Goal: Information Seeking & Learning: Find specific fact

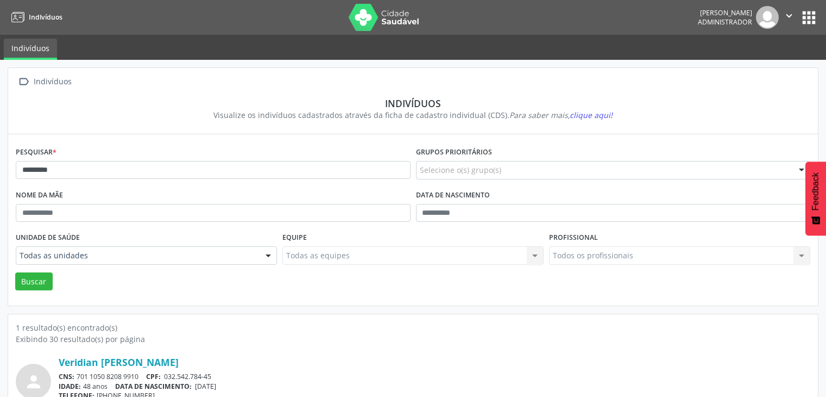
scroll to position [46, 0]
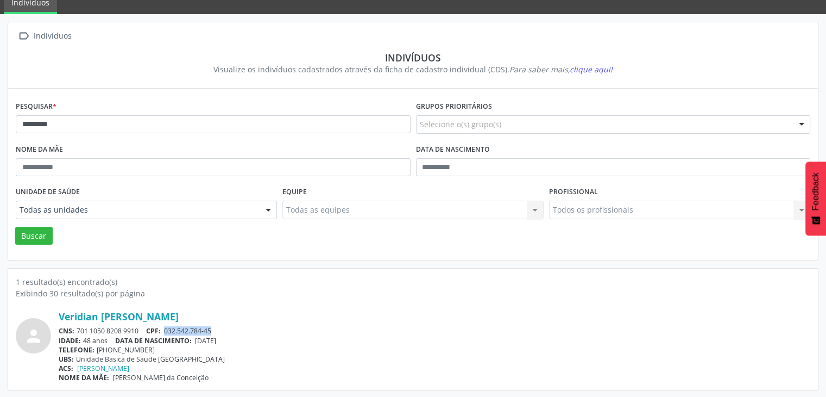
click at [320, 329] on div "CNS: 701 1050 8208 9910 CPF: 032.542.784-45" at bounding box center [435, 330] width 752 height 9
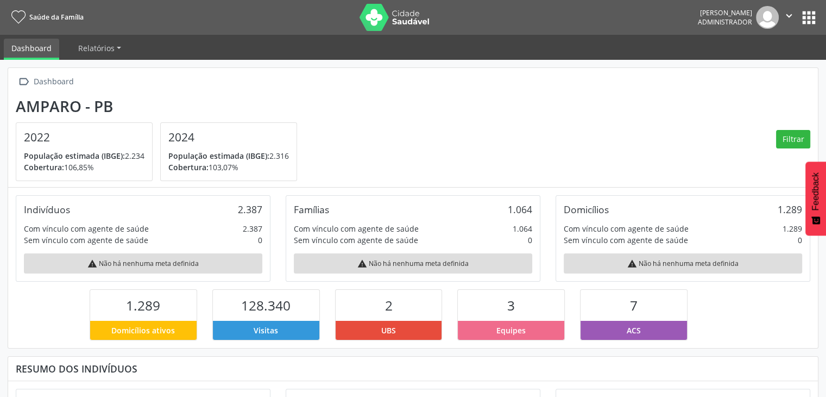
click at [807, 19] on button "apps" at bounding box center [809, 17] width 19 height 19
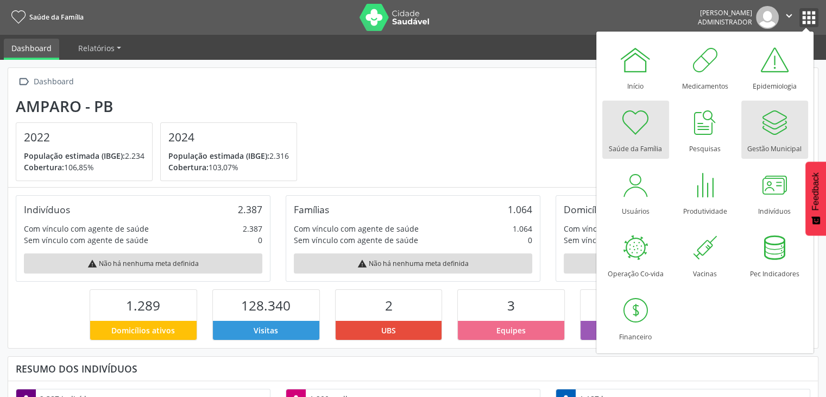
scroll to position [179, 270]
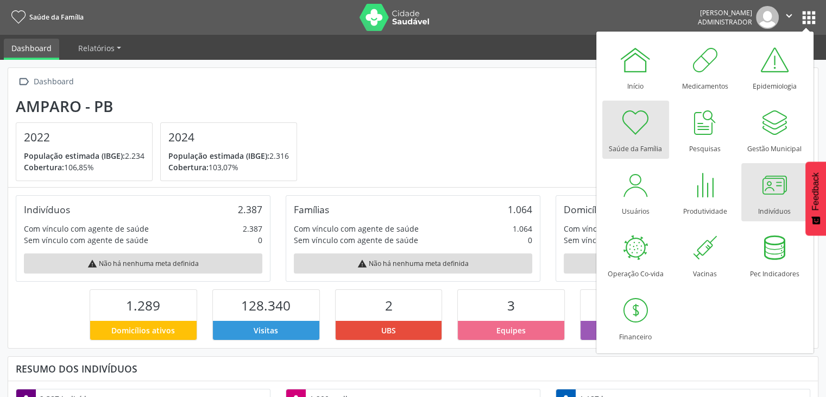
click at [773, 198] on div at bounding box center [774, 184] width 33 height 33
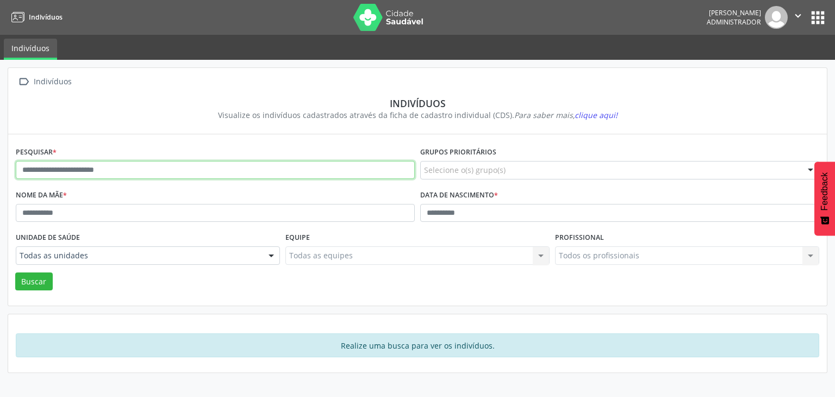
click at [191, 166] on input "text" at bounding box center [215, 170] width 399 height 18
click at [15, 272] on button "Buscar" at bounding box center [33, 281] width 37 height 18
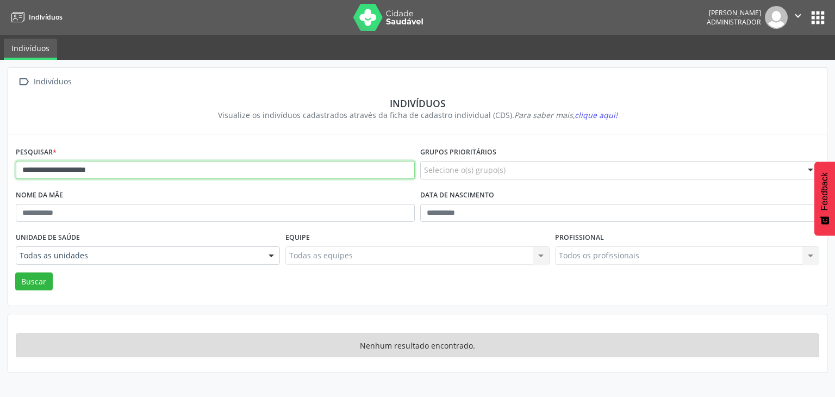
click at [198, 168] on input "**********" at bounding box center [215, 170] width 399 height 18
type input "**********"
click at [15, 272] on button "Buscar" at bounding box center [33, 281] width 37 height 18
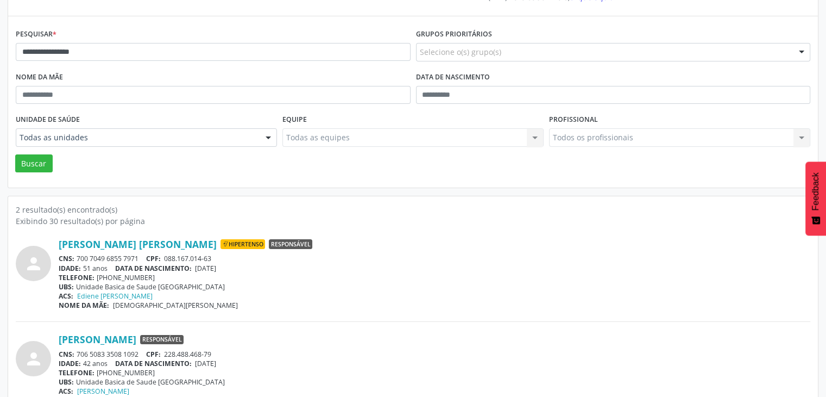
scroll to position [141, 0]
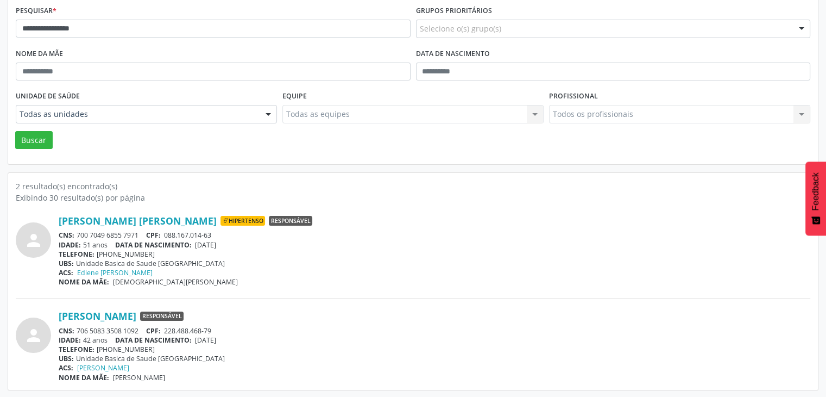
drag, startPoint x: 77, startPoint y: 232, endPoint x: 138, endPoint y: 233, distance: 60.9
click at [138, 233] on div "CNS: 700 7049 6855 7971 CPF: 088.167.014-63" at bounding box center [435, 234] width 752 height 9
copy div "700 7049 6855 7971"
drag, startPoint x: 198, startPoint y: 242, endPoint x: 238, endPoint y: 246, distance: 39.9
click at [239, 246] on div "IDADE: 51 anos DATA DE NASCIMENTO: [DEMOGRAPHIC_DATA]" at bounding box center [435, 244] width 752 height 9
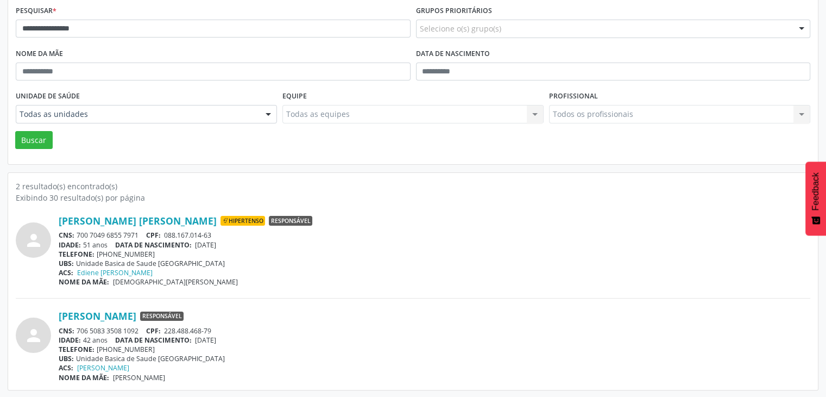
click at [255, 270] on div "ACS: [PERSON_NAME]" at bounding box center [435, 272] width 752 height 9
drag, startPoint x: 199, startPoint y: 243, endPoint x: 231, endPoint y: 243, distance: 32.1
click at [216, 243] on span "[DATE]" at bounding box center [205, 244] width 21 height 9
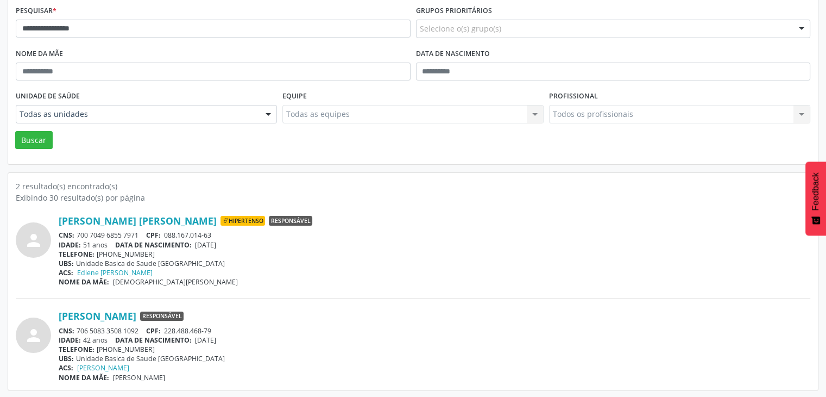
drag, startPoint x: 196, startPoint y: 243, endPoint x: 240, endPoint y: 243, distance: 43.5
click at [240, 243] on div "IDADE: 51 anos DATA DE NASCIMENTO: [DEMOGRAPHIC_DATA]" at bounding box center [435, 244] width 752 height 9
copy span "[DATE]"
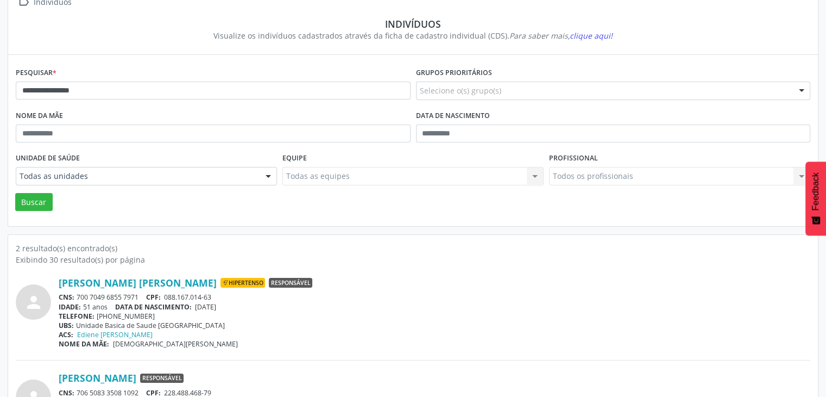
scroll to position [0, 0]
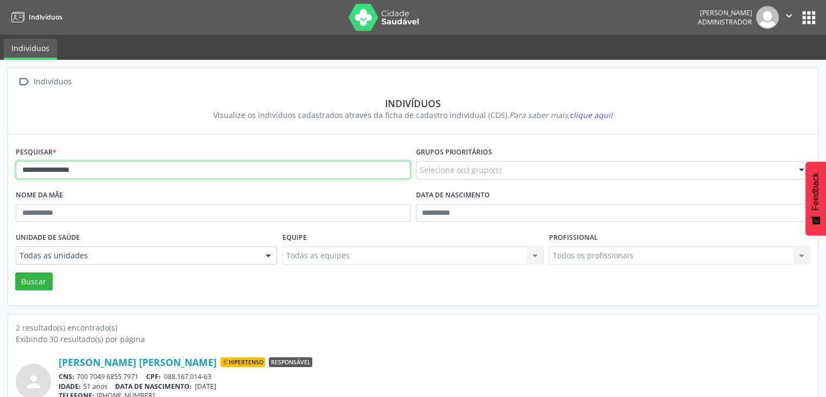
click at [100, 173] on input "**********" at bounding box center [213, 170] width 395 height 18
type input "******"
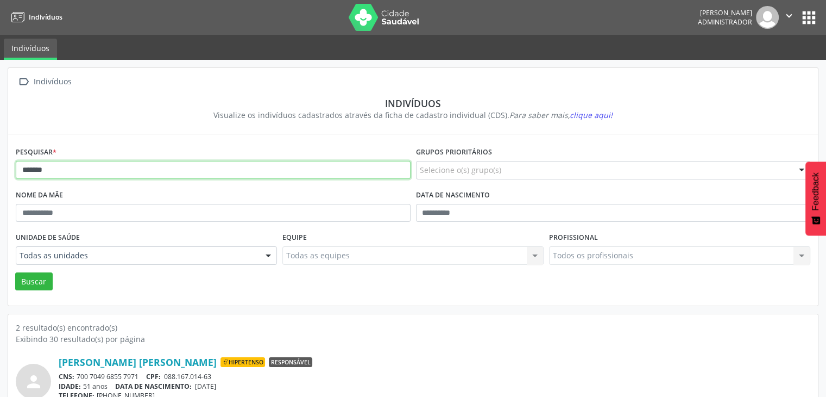
click at [15, 272] on button "Buscar" at bounding box center [33, 281] width 37 height 18
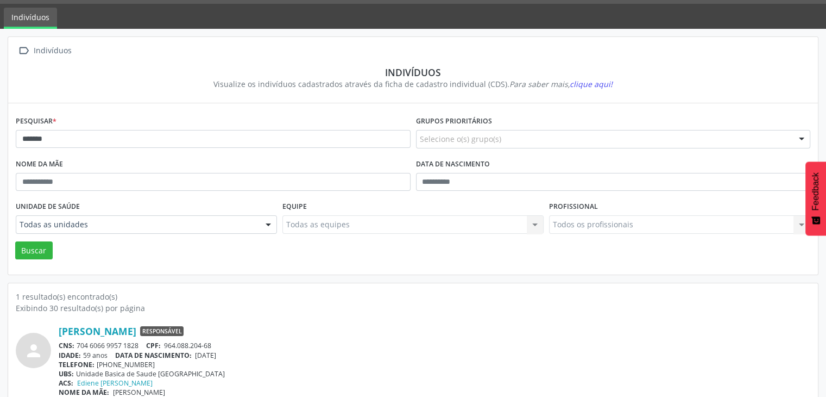
scroll to position [46, 0]
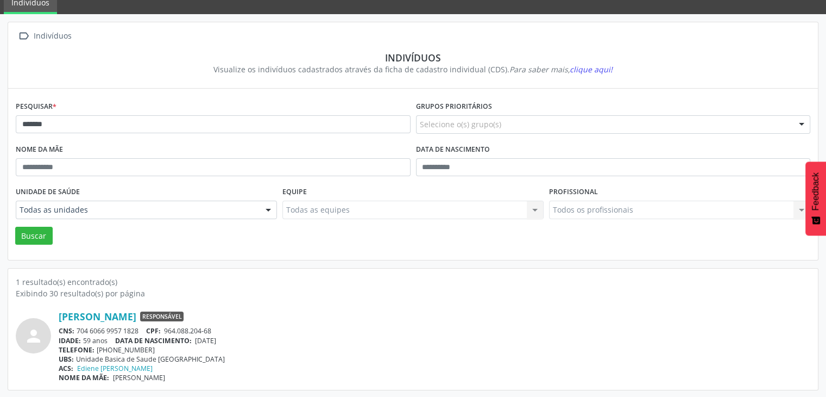
drag, startPoint x: 79, startPoint y: 330, endPoint x: 139, endPoint y: 329, distance: 60.3
click at [139, 329] on div "CNS: 704 6066 9957 1828 CPF: 964.088.204-68" at bounding box center [435, 330] width 752 height 9
copy div "704 6066 9957 1828"
drag, startPoint x: 199, startPoint y: 337, endPoint x: 248, endPoint y: 337, distance: 48.9
click at [248, 337] on div "IDADE: 59 anos DATA DE NASCIMENTO: [DEMOGRAPHIC_DATA]" at bounding box center [435, 340] width 752 height 9
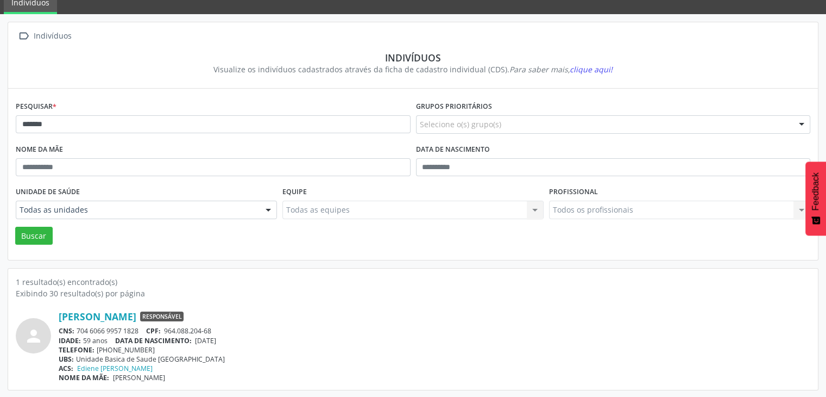
copy span "[DATE]"
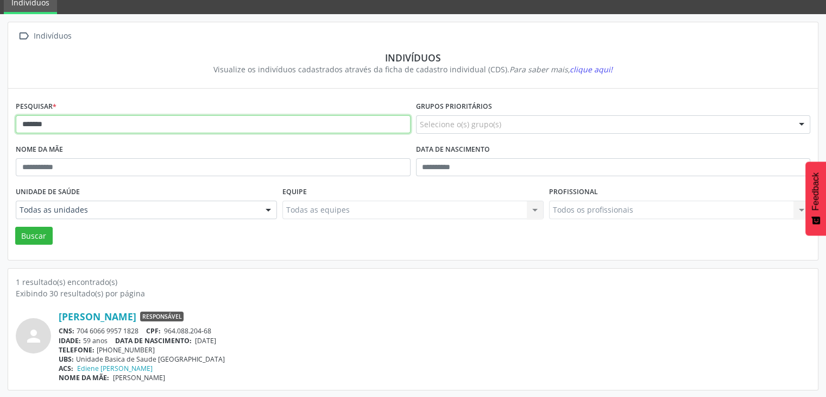
click at [133, 121] on input "******" at bounding box center [213, 124] width 395 height 18
type input "**********"
click at [15, 227] on button "Buscar" at bounding box center [33, 236] width 37 height 18
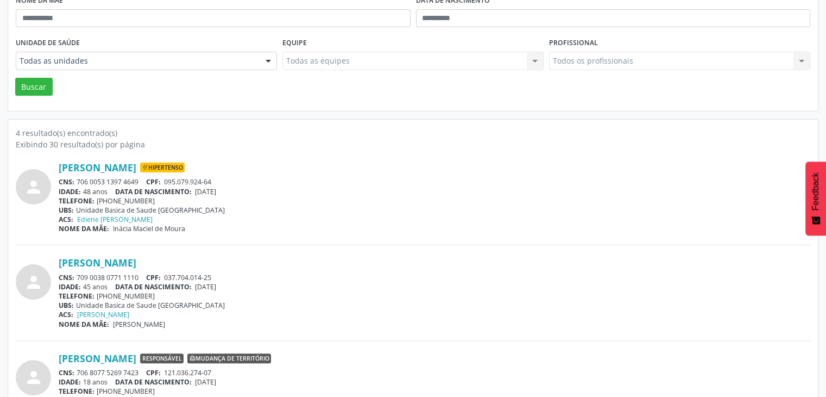
scroll to position [272, 0]
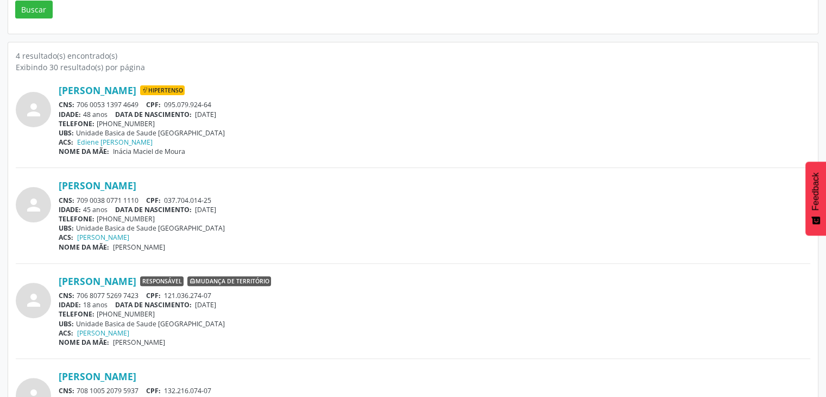
drag, startPoint x: 76, startPoint y: 102, endPoint x: 142, endPoint y: 108, distance: 66.6
click at [142, 108] on div "CNS: 706 0053 1397 4649 CPF: 095.079.924-64" at bounding box center [435, 104] width 752 height 9
copy div "706 0053 1397 4649"
drag, startPoint x: 199, startPoint y: 111, endPoint x: 248, endPoint y: 111, distance: 48.9
click at [248, 111] on div "IDADE: 48 anos DATA DE NASCIMENTO: [DEMOGRAPHIC_DATA]" at bounding box center [435, 114] width 752 height 9
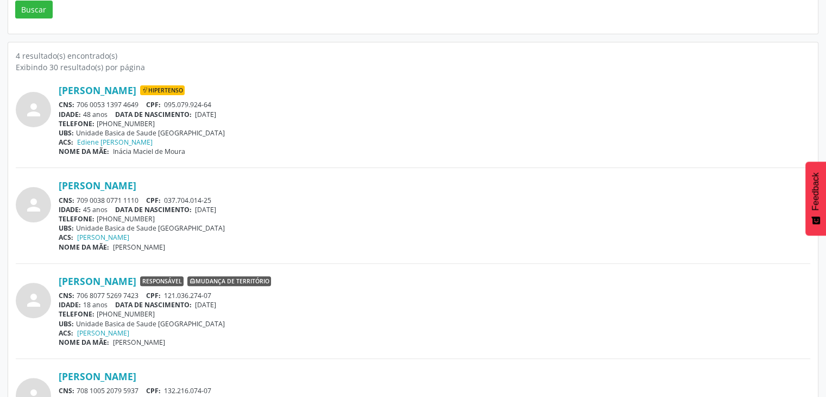
copy span "[DATE]"
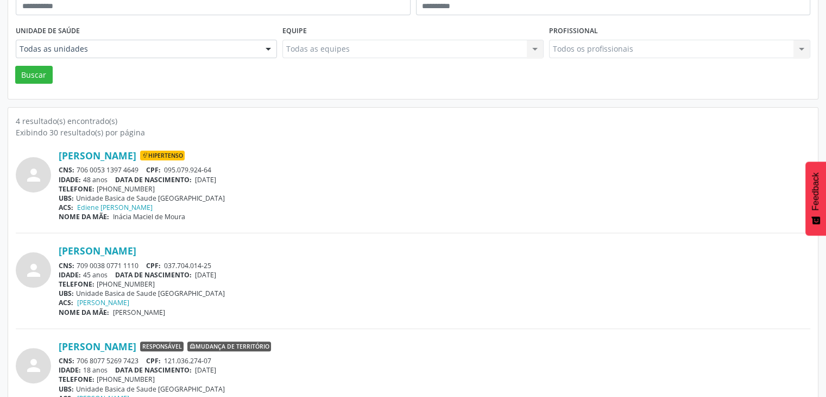
scroll to position [54, 0]
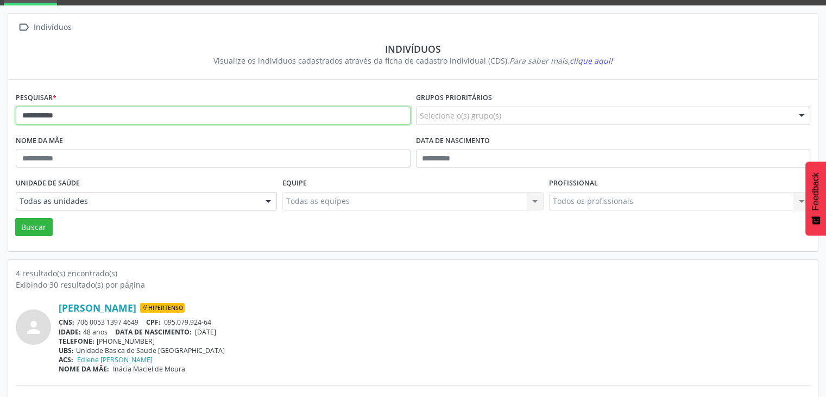
click at [241, 118] on input "**********" at bounding box center [213, 115] width 395 height 18
type input "**********"
click at [15, 218] on button "Buscar" at bounding box center [33, 227] width 37 height 18
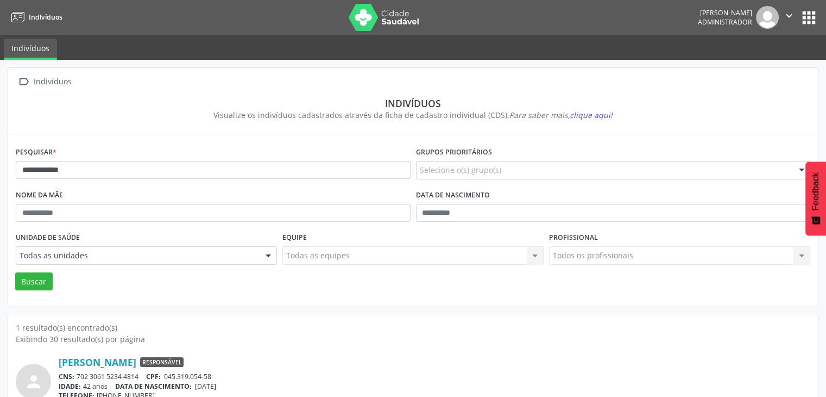
scroll to position [46, 0]
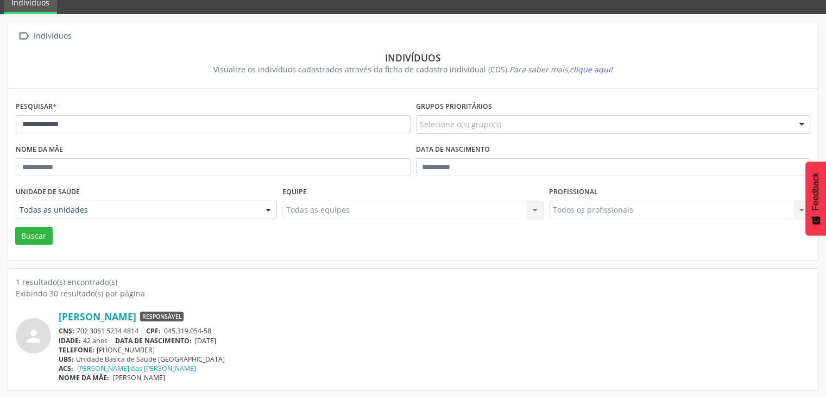
drag, startPoint x: 78, startPoint y: 331, endPoint x: 141, endPoint y: 329, distance: 63.1
click at [141, 329] on div "CNS: 702 3061 5234 4814 CPF: 045.319.054-58" at bounding box center [435, 330] width 752 height 9
copy div "702 3061 5234 4814"
drag, startPoint x: 167, startPoint y: 331, endPoint x: 223, endPoint y: 333, distance: 56.0
click at [223, 333] on div "CNS: 702 3061 5234 4814 CPF: 045.319.054-58" at bounding box center [435, 330] width 752 height 9
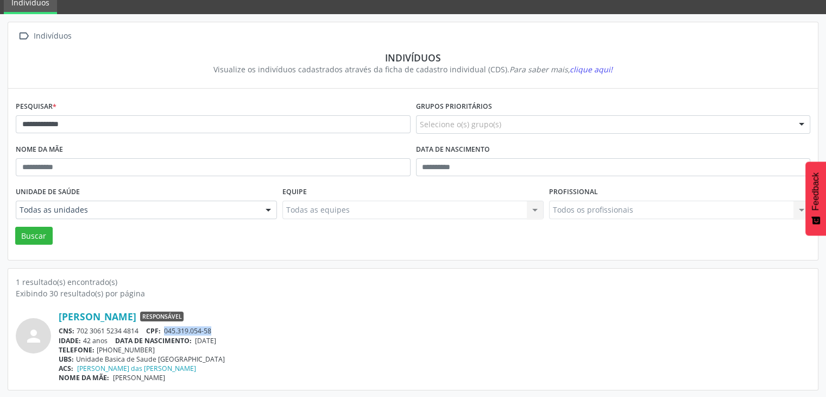
copy span "045.319.054-58"
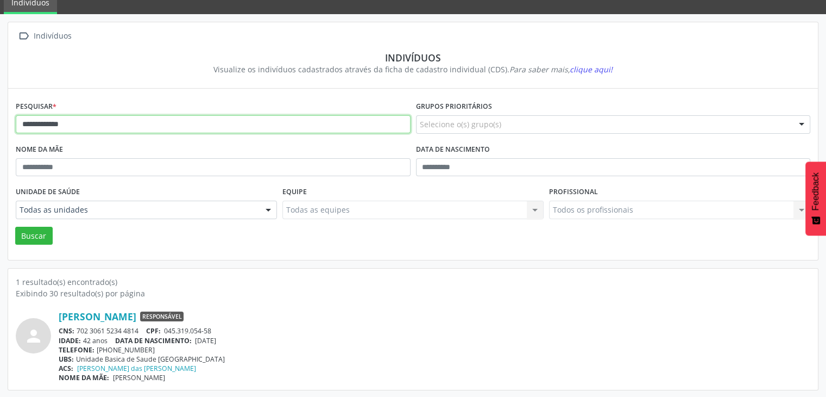
click at [112, 126] on input "**********" at bounding box center [213, 124] width 395 height 18
click at [15, 227] on button "Buscar" at bounding box center [33, 236] width 37 height 18
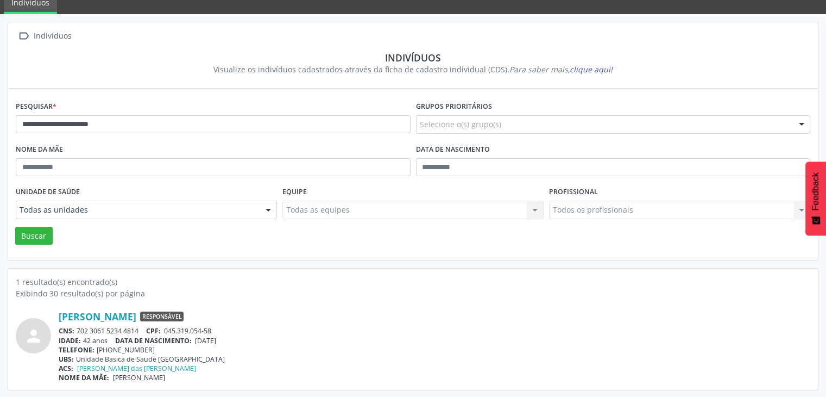
scroll to position [0, 0]
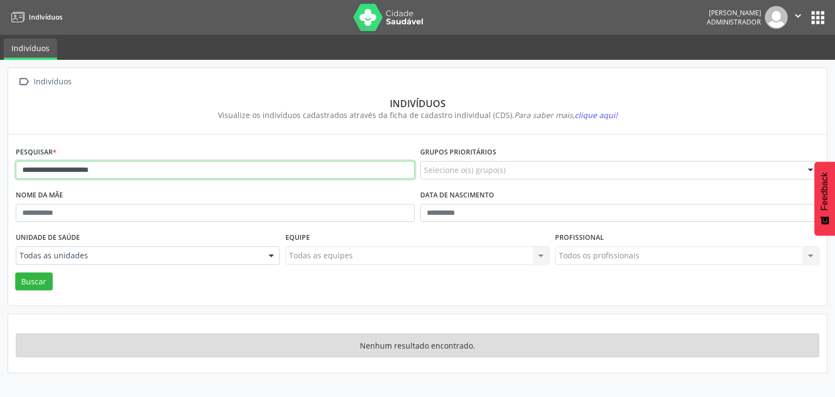
drag, startPoint x: 95, startPoint y: 170, endPoint x: 130, endPoint y: 166, distance: 36.1
click at [130, 166] on input "**********" at bounding box center [215, 170] width 399 height 18
click at [15, 272] on button "Buscar" at bounding box center [33, 281] width 37 height 18
click at [128, 166] on input "**********" at bounding box center [215, 170] width 399 height 18
type input "**********"
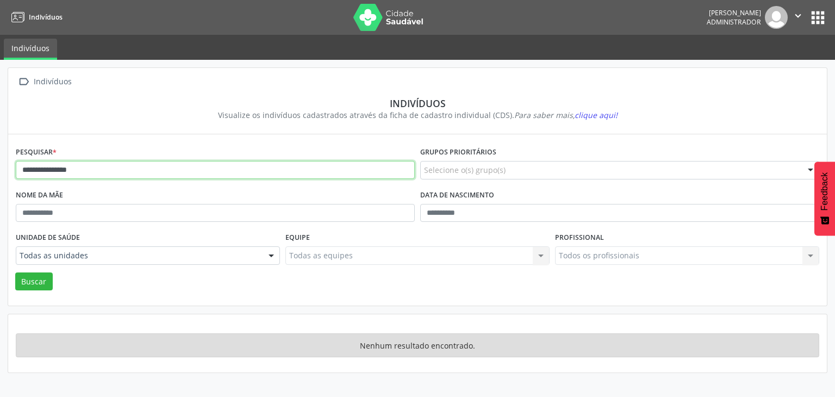
click at [15, 272] on button "Buscar" at bounding box center [33, 281] width 37 height 18
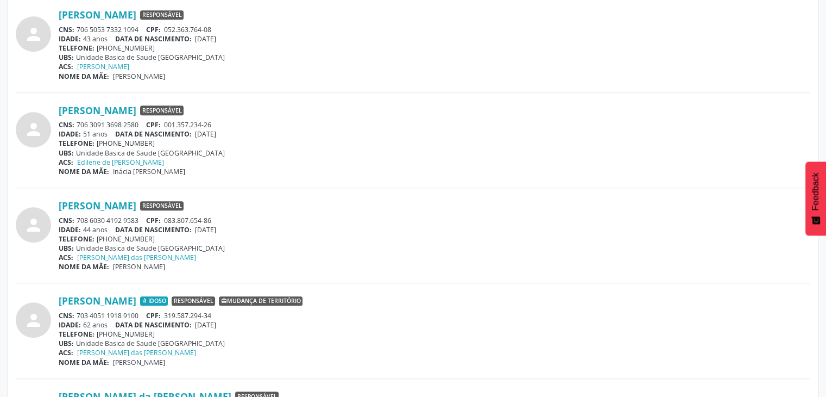
scroll to position [869, 0]
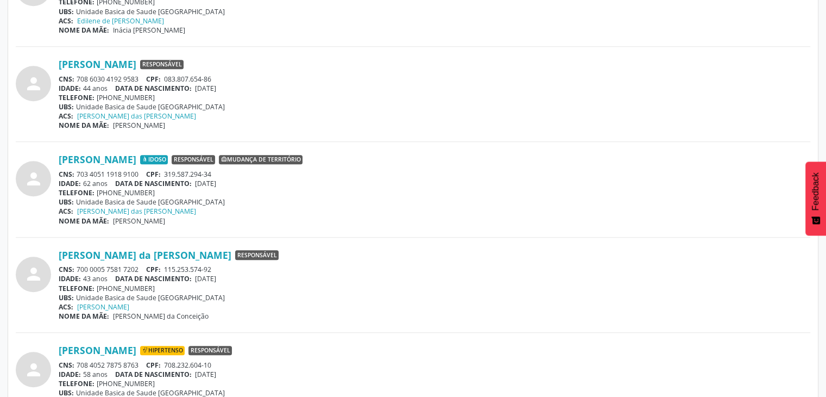
drag, startPoint x: 76, startPoint y: 267, endPoint x: 141, endPoint y: 265, distance: 65.8
click at [141, 265] on div "CNS: 700 0005 7581 7202 CPF: 115.253.574-92" at bounding box center [435, 269] width 752 height 9
drag, startPoint x: 142, startPoint y: 265, endPoint x: 109, endPoint y: 233, distance: 46.1
click at [109, 233] on div "person [PERSON_NAME] Idoso Responsável Mudança de território CNS: 703 4051 1918…" at bounding box center [413, 195] width 795 height 84
drag, startPoint x: 78, startPoint y: 269, endPoint x: 138, endPoint y: 268, distance: 59.8
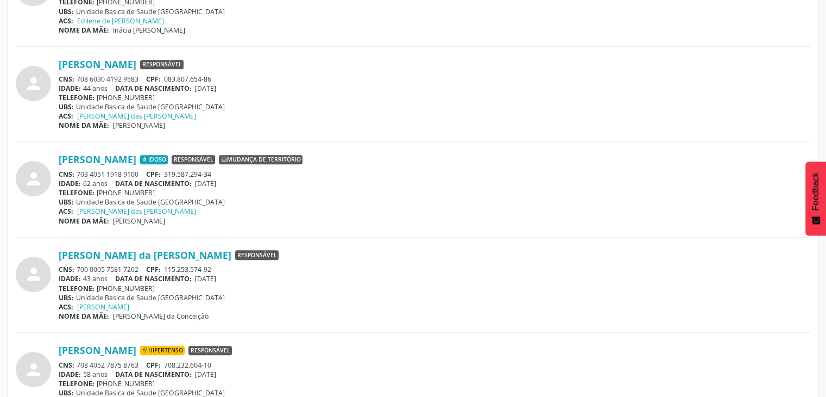
click at [138, 268] on div "CNS: 700 0005 7581 7202 CPF: 115.253.574-92" at bounding box center [435, 269] width 752 height 9
drag, startPoint x: 137, startPoint y: 268, endPoint x: 180, endPoint y: 143, distance: 131.8
click at [180, 143] on div "person [PERSON_NAME] Idoso Hipertenso [MEDICAL_DATA] Responsável CNS: 708 5063 …" at bounding box center [413, 183] width 795 height 1417
drag, startPoint x: 85, startPoint y: 265, endPoint x: 139, endPoint y: 261, distance: 54.5
click at [139, 261] on div "[PERSON_NAME] da [PERSON_NAME] Responsável CNS: 700 0005 7581 7202 CPF: 115.253…" at bounding box center [435, 285] width 752 height 72
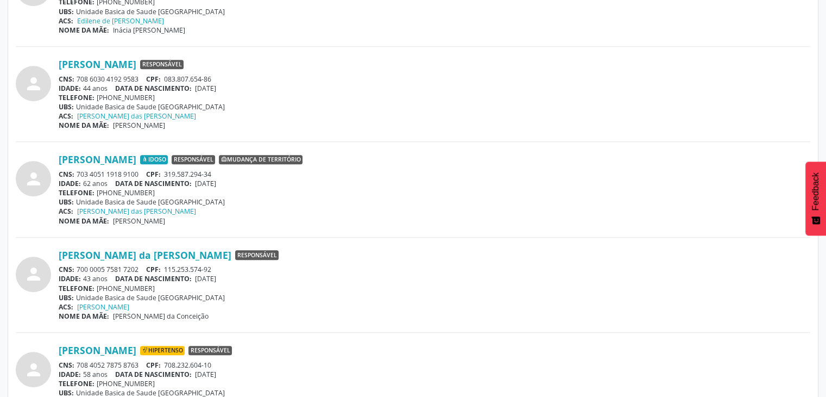
copy div "700 0005 7581 7202"
drag, startPoint x: 167, startPoint y: 268, endPoint x: 220, endPoint y: 266, distance: 52.7
click at [220, 266] on div "CNS: 700 0005 7581 7202 CPF: 115.253.574-92" at bounding box center [435, 269] width 752 height 9
copy span "115.253.574-92"
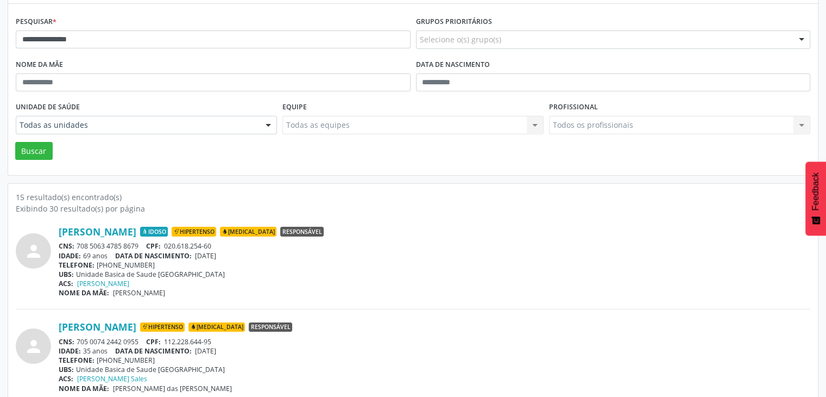
scroll to position [54, 0]
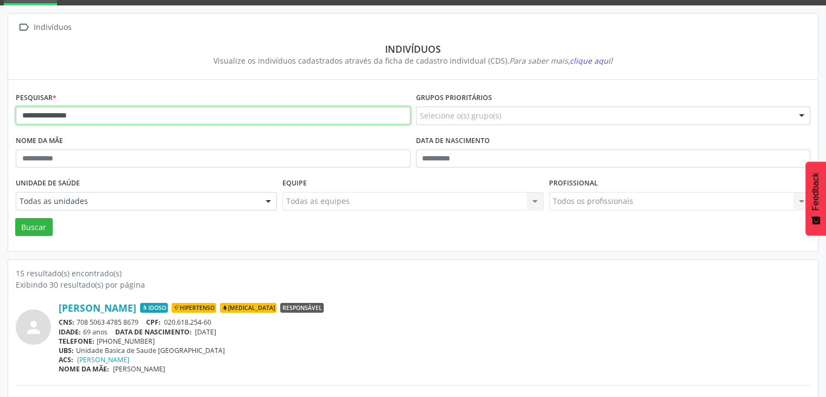
click at [199, 119] on input "**********" at bounding box center [213, 115] width 395 height 18
type input "*******"
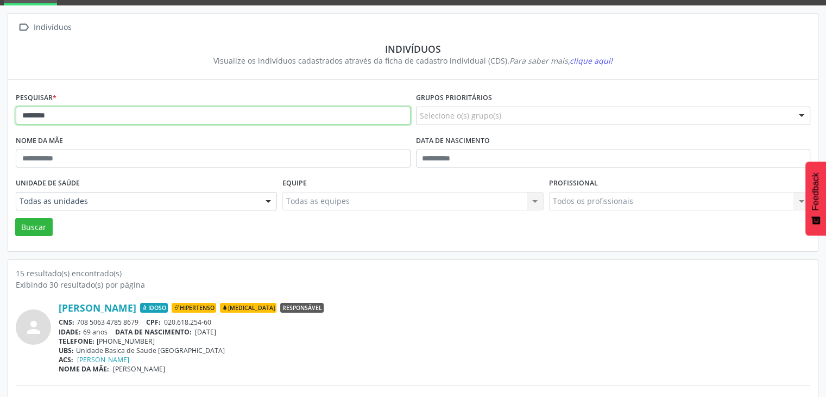
click at [15, 218] on button "Buscar" at bounding box center [33, 227] width 37 height 18
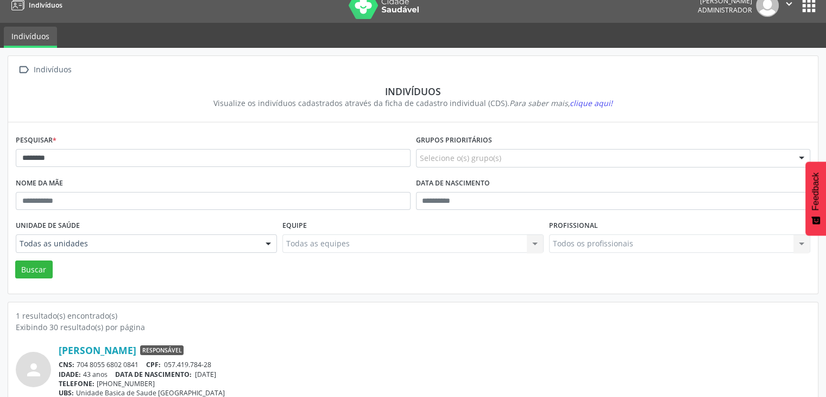
scroll to position [46, 0]
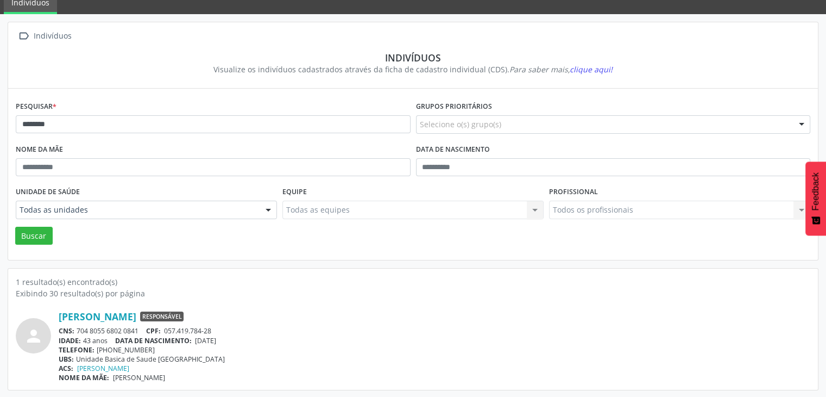
drag, startPoint x: 78, startPoint y: 330, endPoint x: 139, endPoint y: 330, distance: 60.9
click at [139, 330] on div "CNS: 704 8055 6802 0841 CPF: 057.419.784-28" at bounding box center [435, 330] width 752 height 9
drag, startPoint x: 197, startPoint y: 337, endPoint x: 233, endPoint y: 336, distance: 35.9
click at [233, 336] on div "IDADE: 43 anos DATA DE NASCIMENTO: [DEMOGRAPHIC_DATA]" at bounding box center [435, 340] width 752 height 9
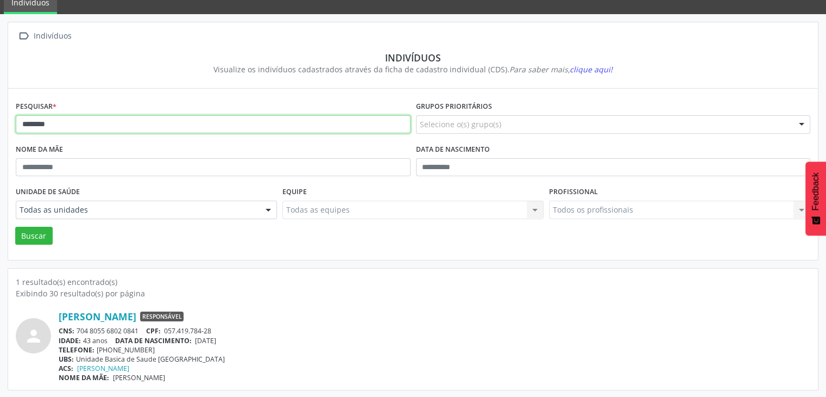
click at [114, 125] on input "*******" at bounding box center [213, 124] width 395 height 18
type input "******"
click at [15, 227] on button "Buscar" at bounding box center [33, 236] width 37 height 18
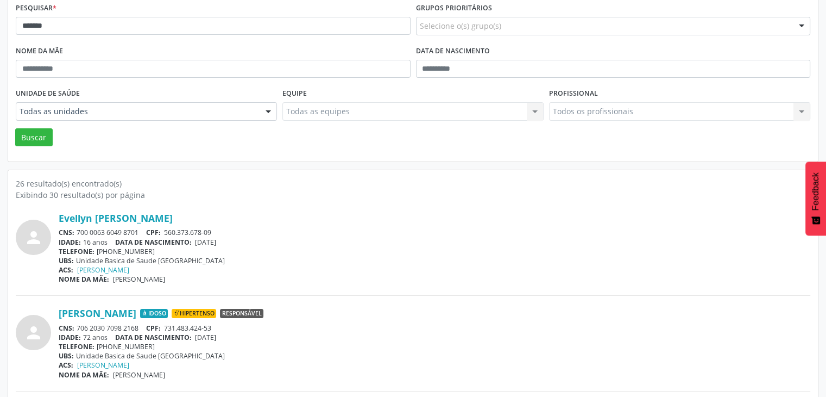
scroll to position [163, 0]
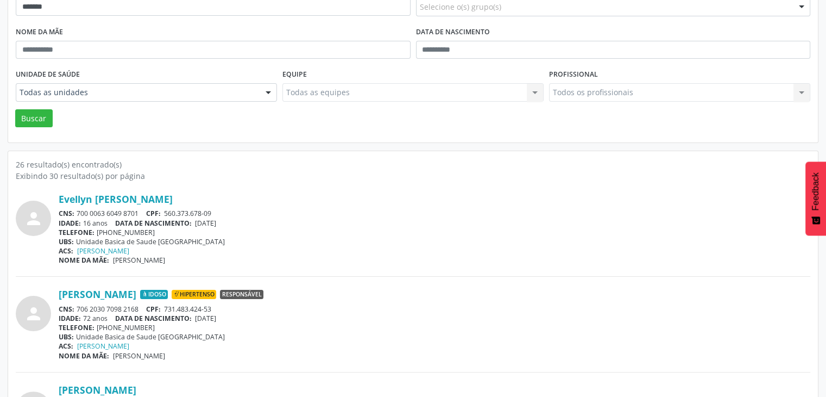
click at [78, 214] on div "CNS: 700 0063 6049 8701 CPF: 560.373.678-09" at bounding box center [435, 213] width 752 height 9
click at [106, 212] on div "CNS: 700 0063 6049 8701 CPF: 560.373.678-09" at bounding box center [435, 213] width 752 height 9
drag, startPoint x: 77, startPoint y: 213, endPoint x: 139, endPoint y: 209, distance: 62.6
click at [139, 209] on div "CNS: 700 0063 6049 8701 CPF: 560.373.678-09" at bounding box center [435, 213] width 752 height 9
drag, startPoint x: 167, startPoint y: 212, endPoint x: 219, endPoint y: 210, distance: 51.6
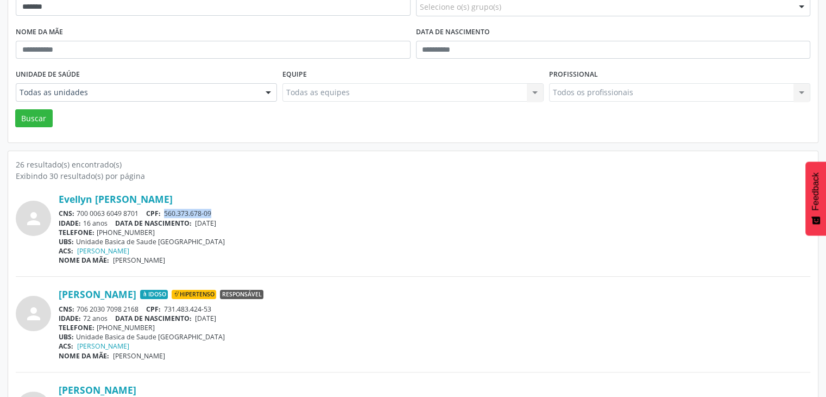
click at [219, 210] on div "CNS: 700 0063 6049 8701 CPF: 560.373.678-09" at bounding box center [435, 213] width 752 height 9
drag, startPoint x: 199, startPoint y: 223, endPoint x: 236, endPoint y: 224, distance: 37.0
click at [236, 224] on div "IDADE: 16 anos DATA DE NASCIMENTO: [DEMOGRAPHIC_DATA]" at bounding box center [435, 222] width 752 height 9
click at [160, 14] on input "******" at bounding box center [213, 7] width 395 height 18
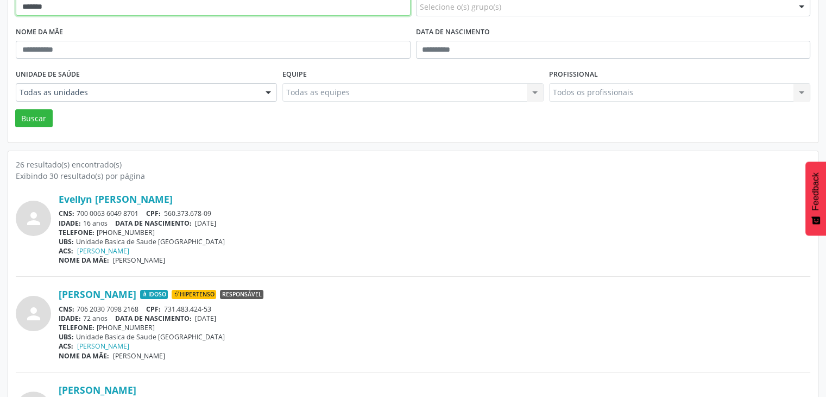
click at [160, 14] on input "******" at bounding box center [213, 7] width 395 height 18
type input "******"
click at [15, 109] on button "Buscar" at bounding box center [33, 118] width 37 height 18
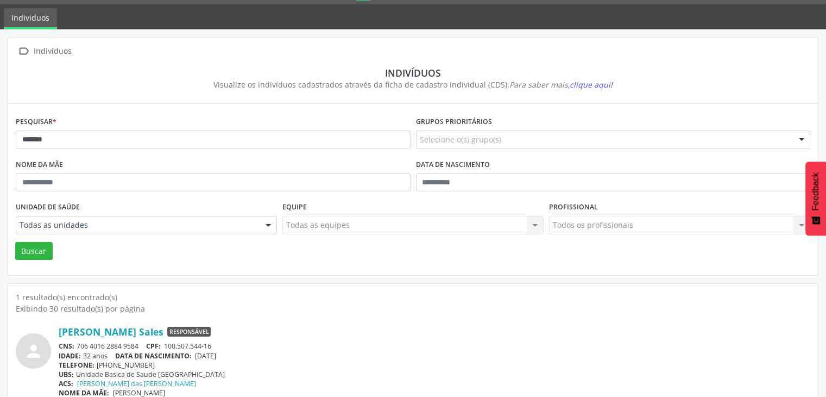
scroll to position [46, 0]
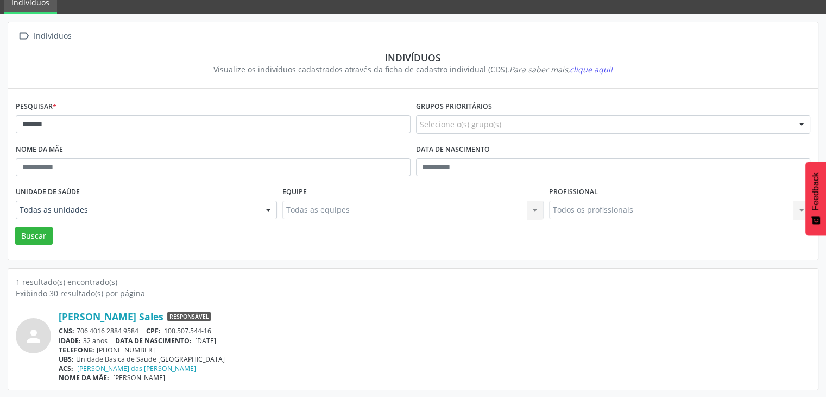
drag, startPoint x: 77, startPoint y: 328, endPoint x: 149, endPoint y: 325, distance: 72.3
click at [149, 326] on div "CNS: 706 4016 2884 9584 CPF: 100.507.544-16" at bounding box center [435, 330] width 752 height 9
drag, startPoint x: 198, startPoint y: 340, endPoint x: 233, endPoint y: 340, distance: 34.8
click at [233, 340] on div "IDADE: 32 anos DATA DE NASCIMENTO: [DEMOGRAPHIC_DATA]" at bounding box center [435, 340] width 752 height 9
